Goal: Information Seeking & Learning: Check status

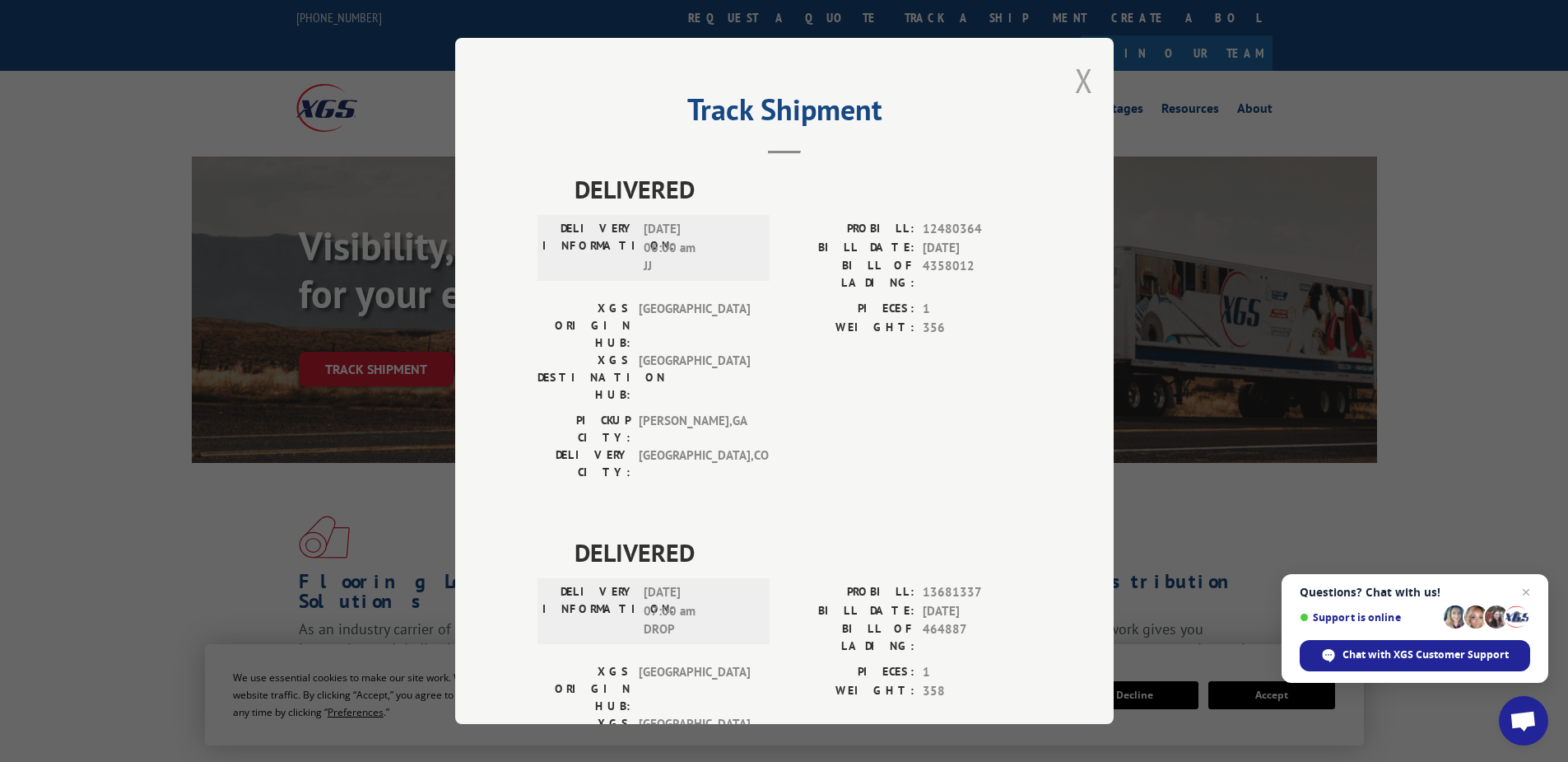
click at [1075, 78] on button "Close modal" at bounding box center [1084, 80] width 18 height 43
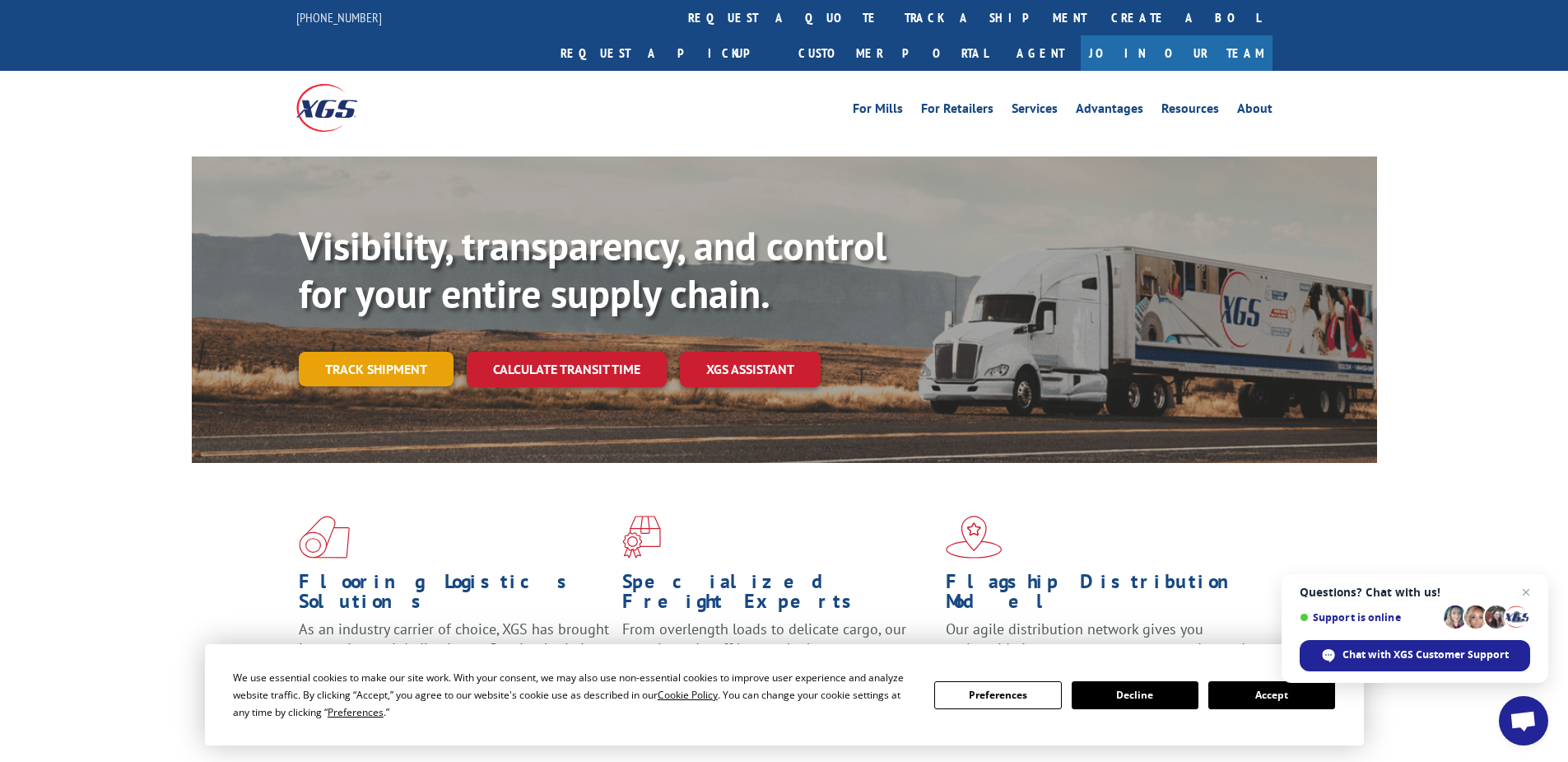
click at [404, 351] on link "Track shipment" at bounding box center [377, 368] width 155 height 35
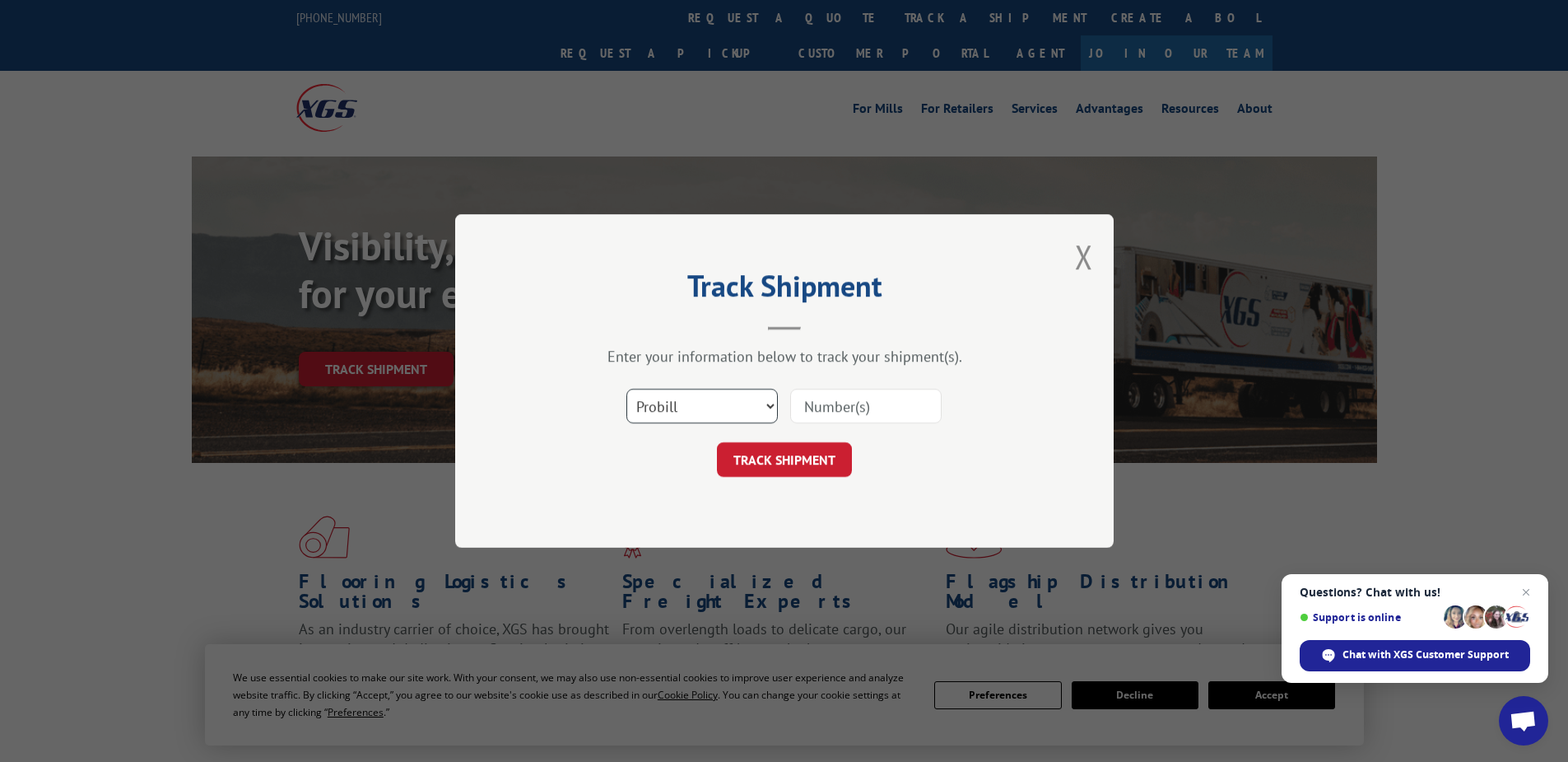
click at [693, 409] on select "Select category... Probill BOL PO" at bounding box center [702, 406] width 151 height 35
select select "po"
click at [627, 389] on select "Select category... Probill BOL PO" at bounding box center [702, 406] width 151 height 35
click at [829, 398] on input at bounding box center [866, 406] width 151 height 35
paste input "02531294"
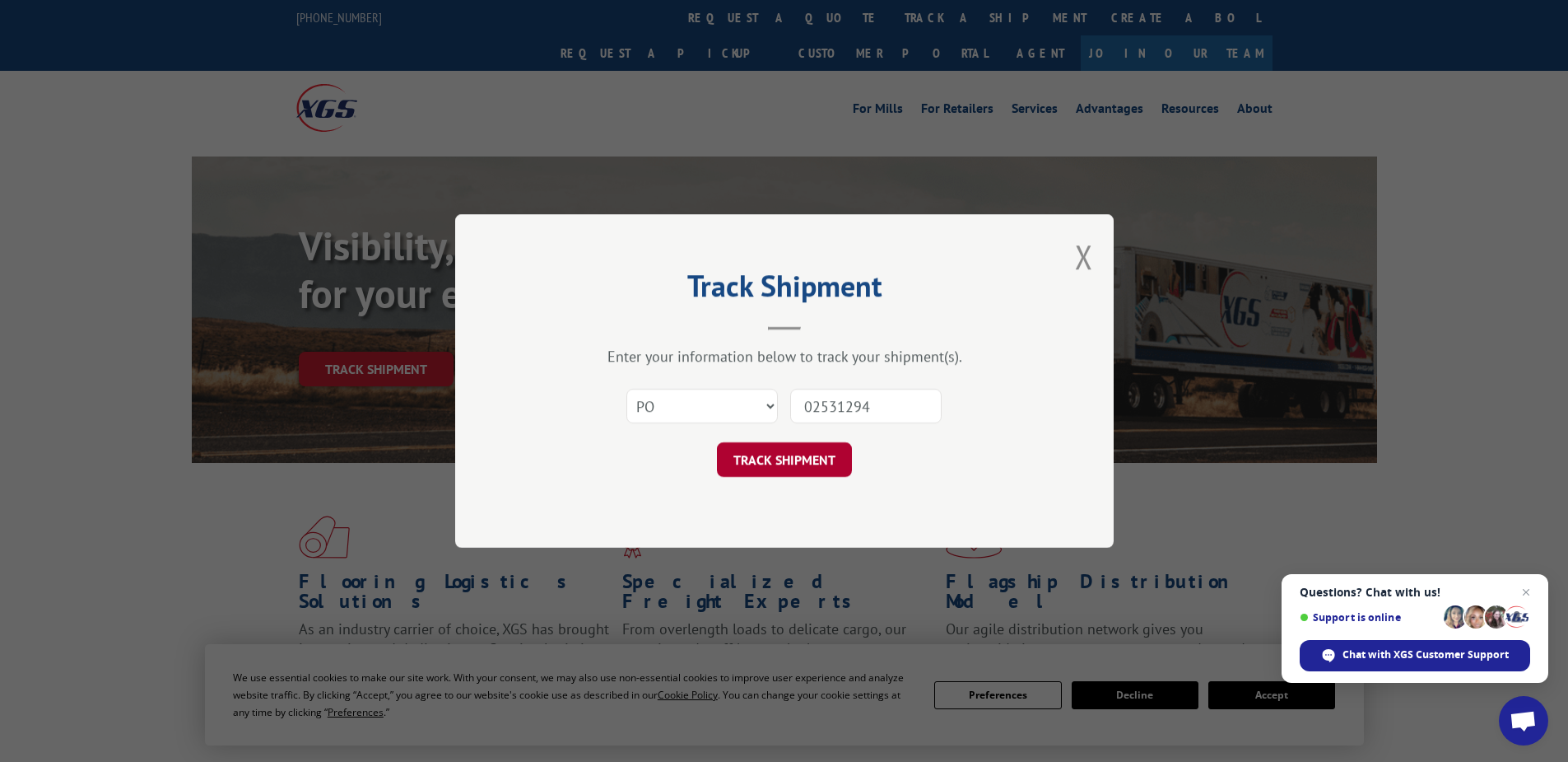
type input "02531294"
click at [777, 473] on button "TRACK SHIPMENT" at bounding box center [784, 459] width 135 height 35
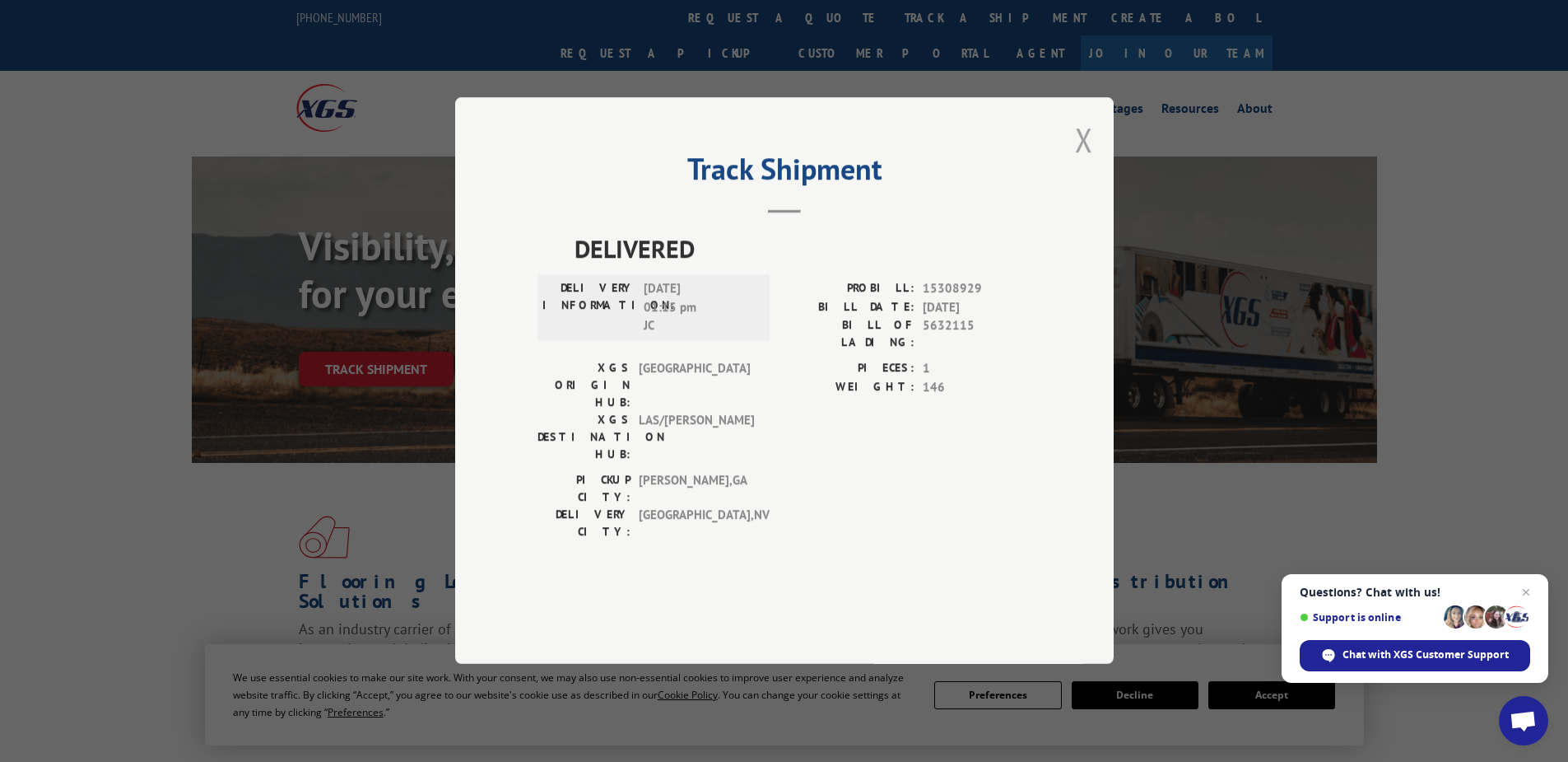
click at [1087, 161] on button "Close modal" at bounding box center [1084, 140] width 18 height 43
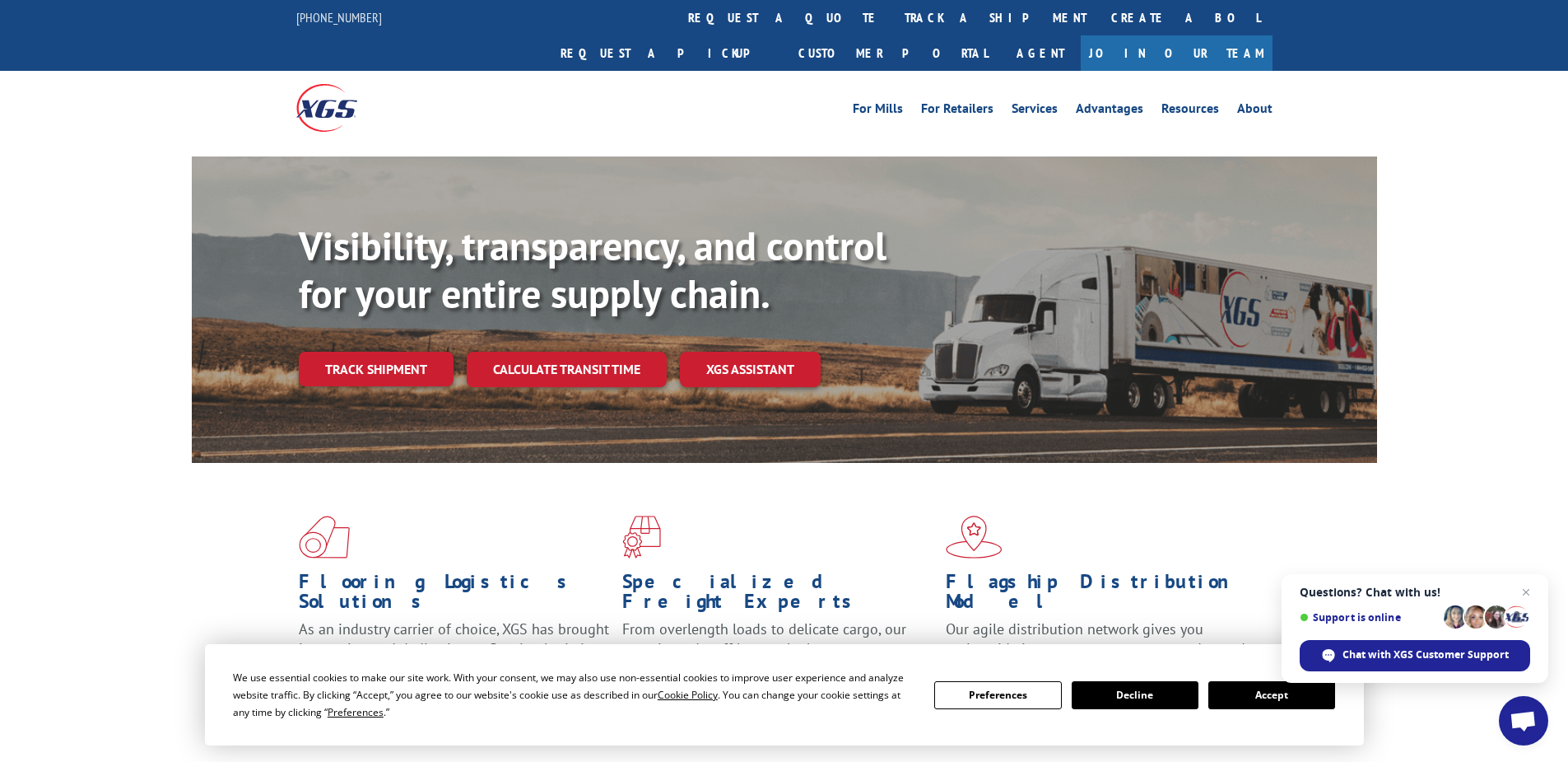
click at [369, 351] on link "Track shipment" at bounding box center [377, 368] width 155 height 35
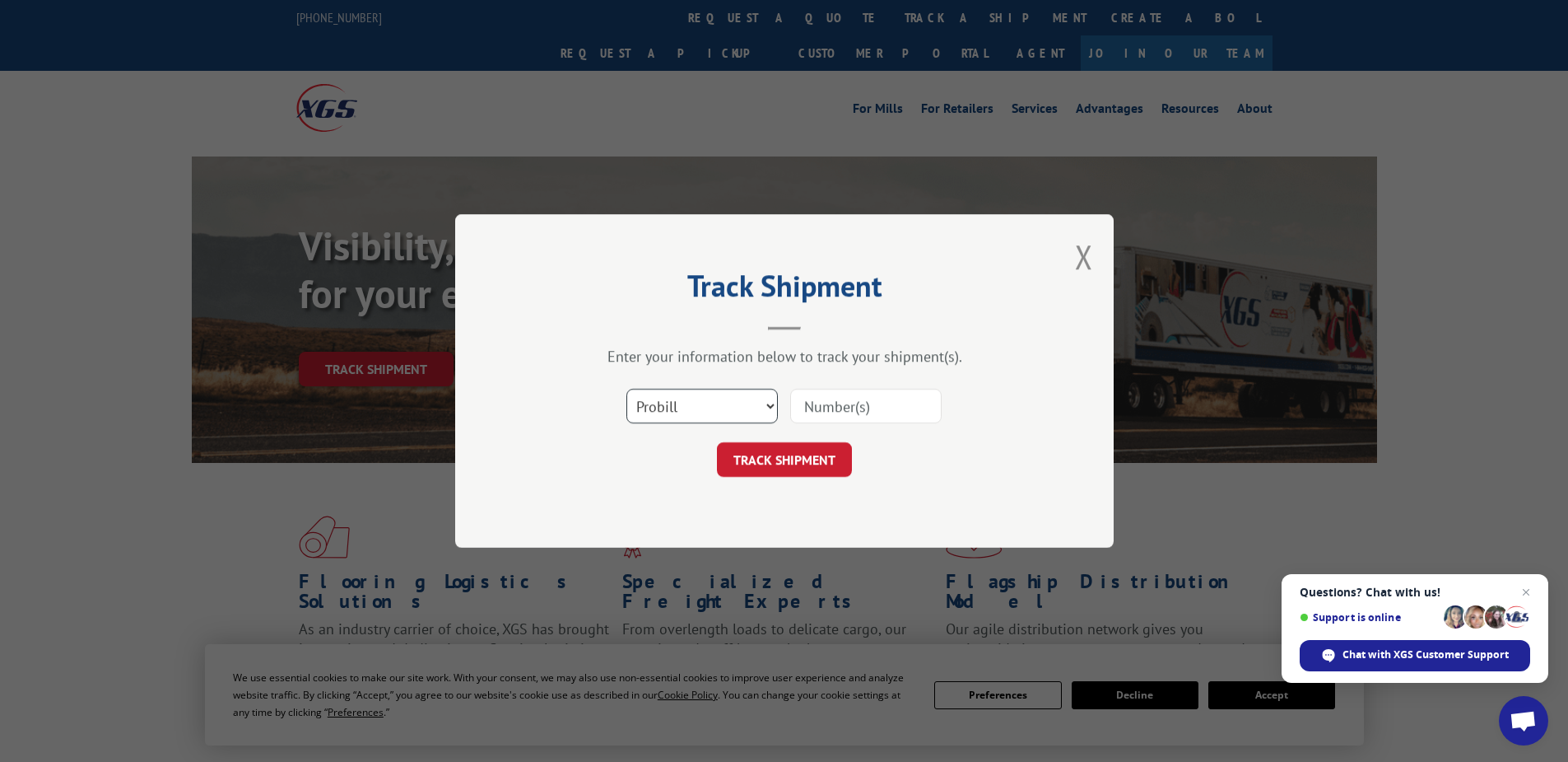
drag, startPoint x: 683, startPoint y: 402, endPoint x: 682, endPoint y: 423, distance: 21.0
click at [683, 408] on select "Select category... Probill BOL PO" at bounding box center [702, 406] width 151 height 35
select select "po"
click at [627, 389] on select "Select category... Probill BOL PO" at bounding box center [702, 406] width 151 height 35
click at [811, 411] on input at bounding box center [866, 406] width 151 height 35
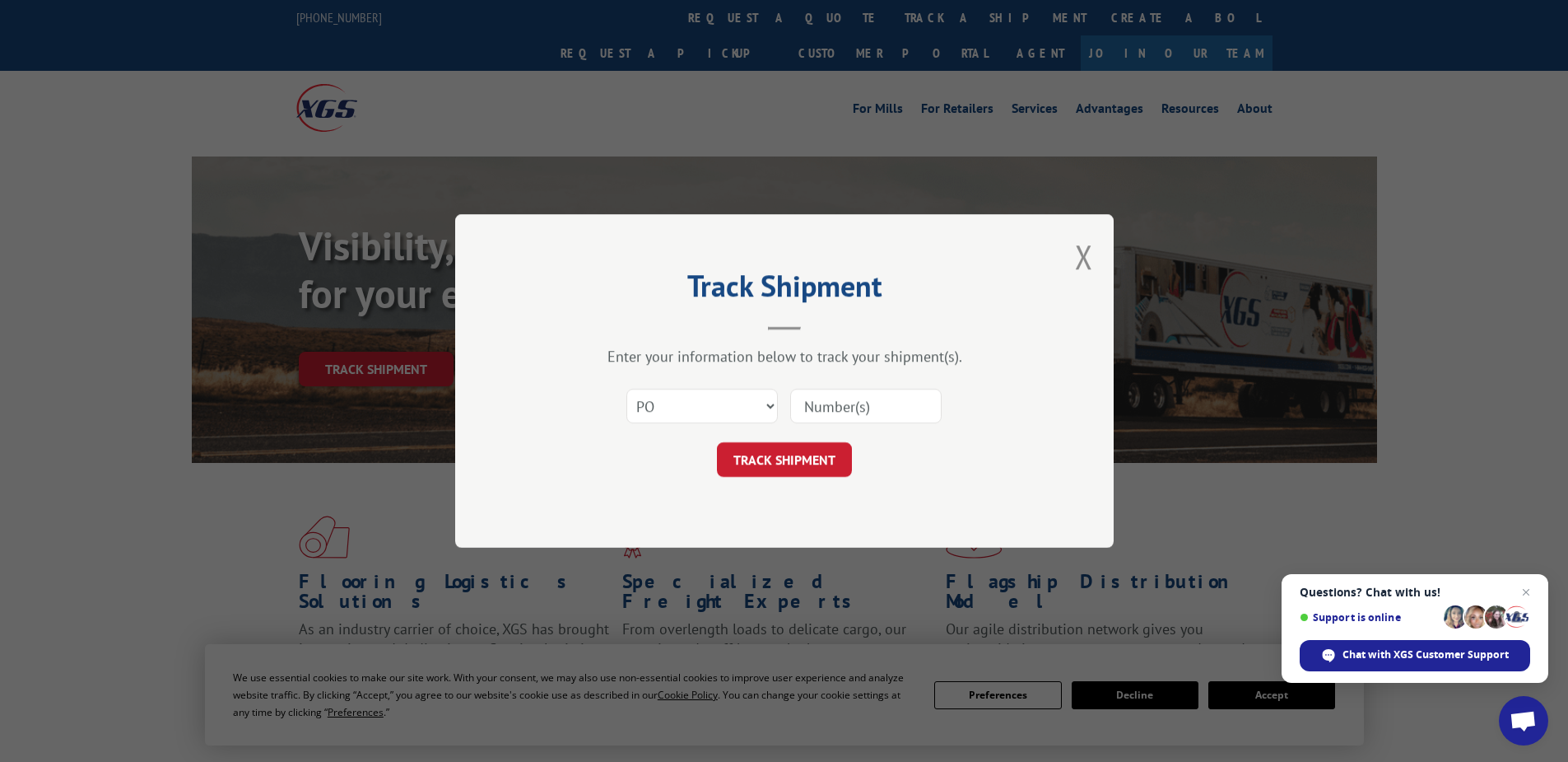
paste input "17513570"
type input "17513570"
click at [771, 466] on button "TRACK SHIPMENT" at bounding box center [784, 459] width 135 height 35
